Goal: Task Accomplishment & Management: Complete application form

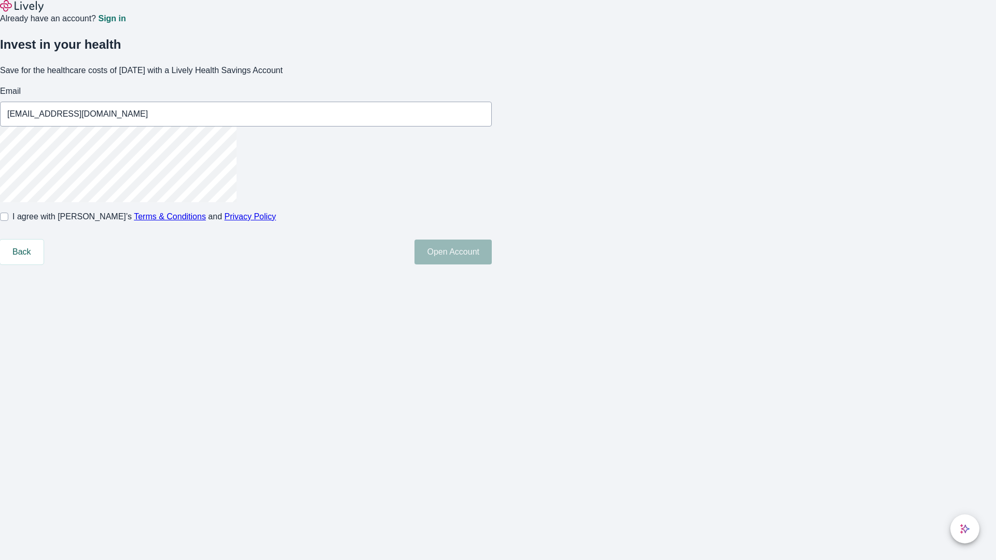
click at [8, 221] on input "I agree with Lively’s Terms & Conditions and Privacy Policy" at bounding box center [4, 217] width 8 height 8
checkbox input "true"
click at [492, 265] on button "Open Account" at bounding box center [452, 252] width 77 height 25
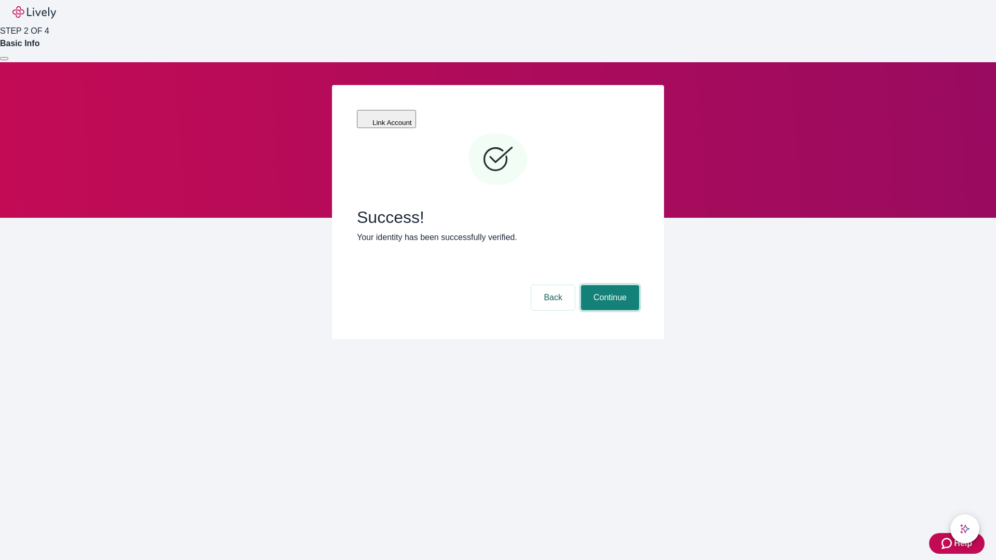
click at [608, 285] on button "Continue" at bounding box center [610, 297] width 58 height 25
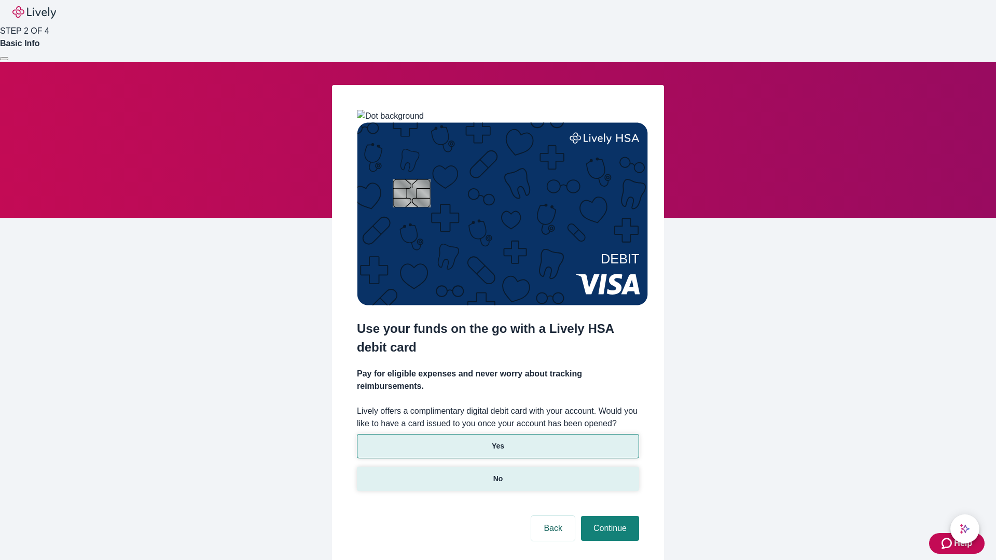
click at [497, 474] on p "No" at bounding box center [498, 479] width 10 height 11
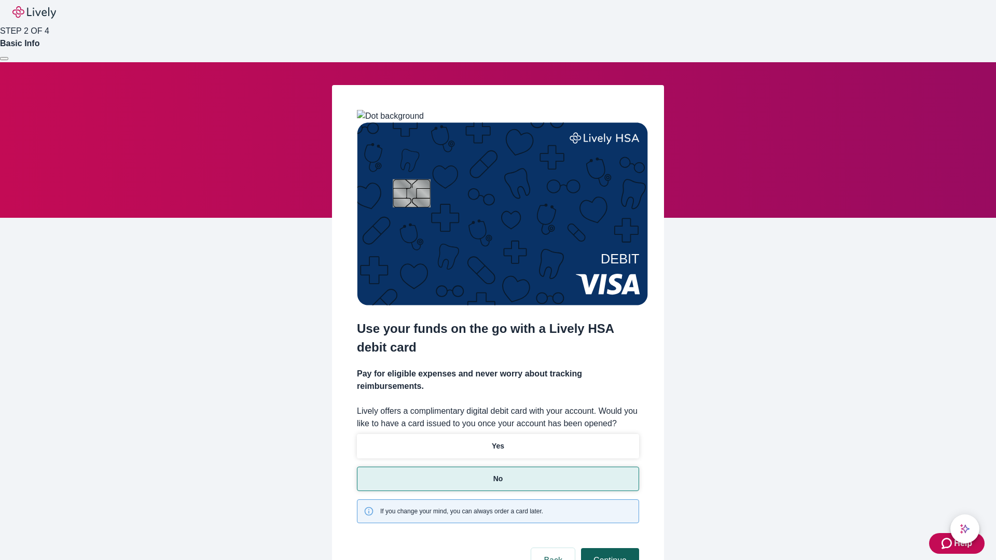
click at [608, 548] on button "Continue" at bounding box center [610, 560] width 58 height 25
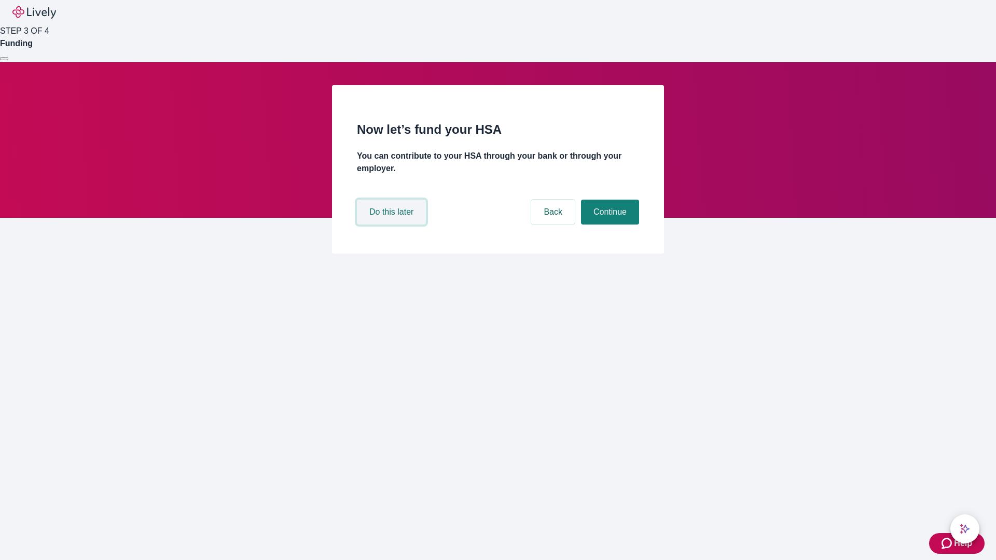
click at [393, 225] on button "Do this later" at bounding box center [391, 212] width 69 height 25
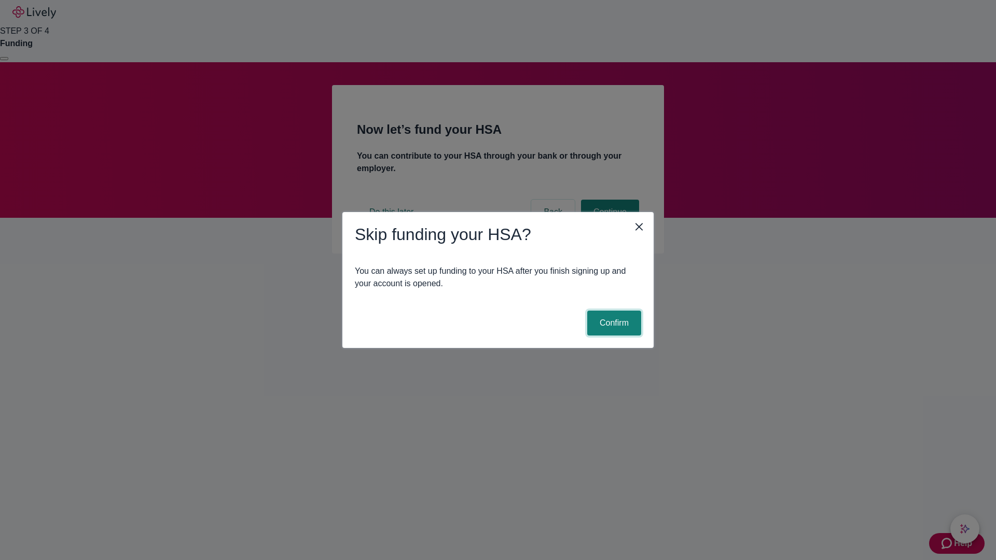
click at [613, 323] on button "Confirm" at bounding box center [614, 323] width 54 height 25
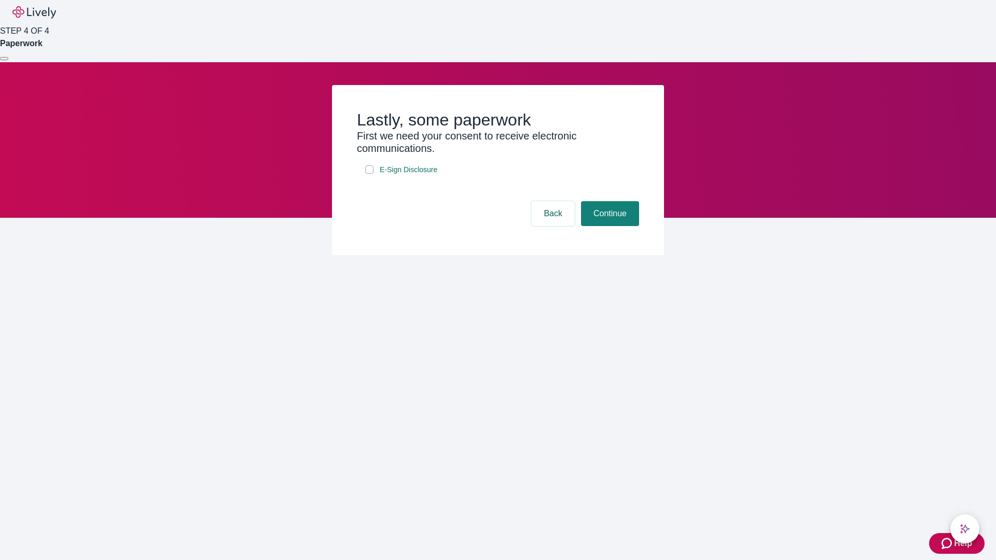
click at [369, 174] on input "E-Sign Disclosure" at bounding box center [369, 169] width 8 height 8
checkbox input "true"
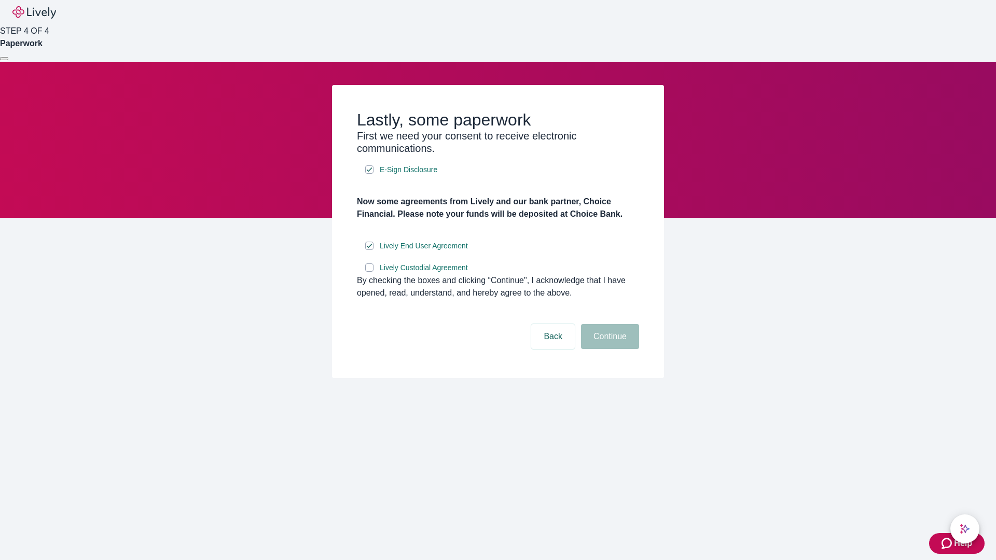
click at [369, 272] on input "Lively Custodial Agreement" at bounding box center [369, 267] width 8 height 8
checkbox input "true"
click at [608, 349] on button "Continue" at bounding box center [610, 336] width 58 height 25
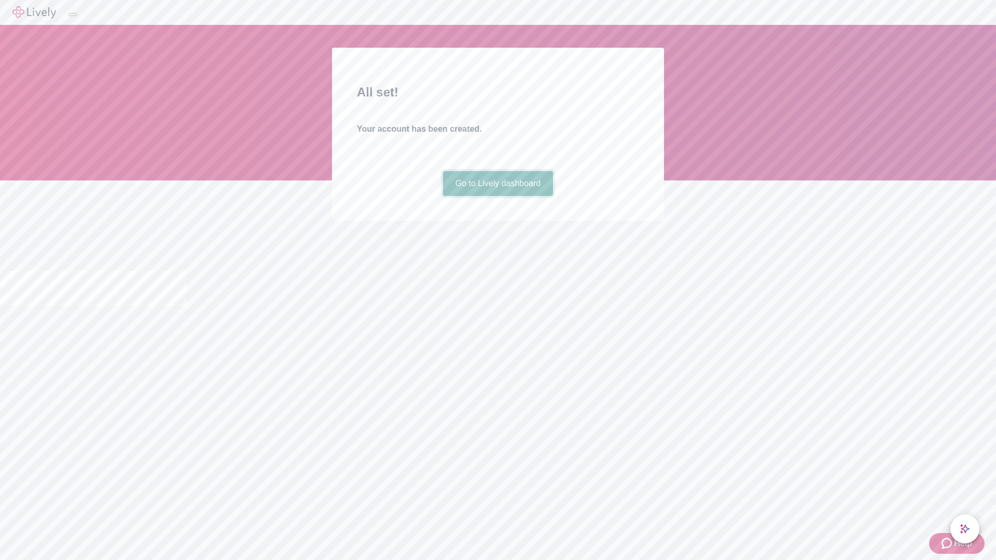
click at [497, 196] on link "Go to Lively dashboard" at bounding box center [498, 183] width 110 height 25
